Goal: Find specific page/section: Find specific page/section

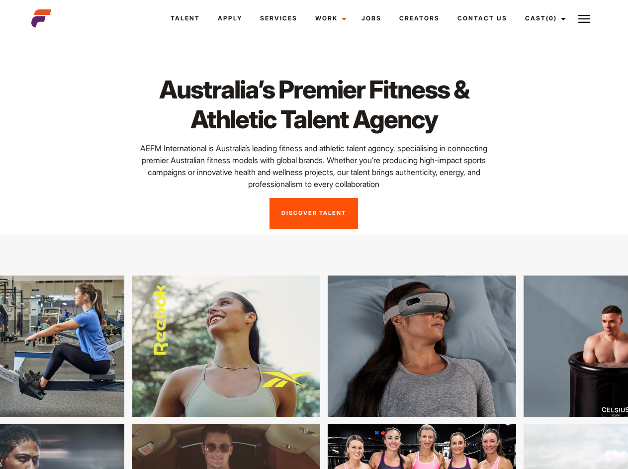
click at [543, 18] on link "Cast (0)" at bounding box center [544, 18] width 56 height 27
click at [584, 18] on img at bounding box center [584, 19] width 12 height 12
